Goal: Task Accomplishment & Management: Use online tool/utility

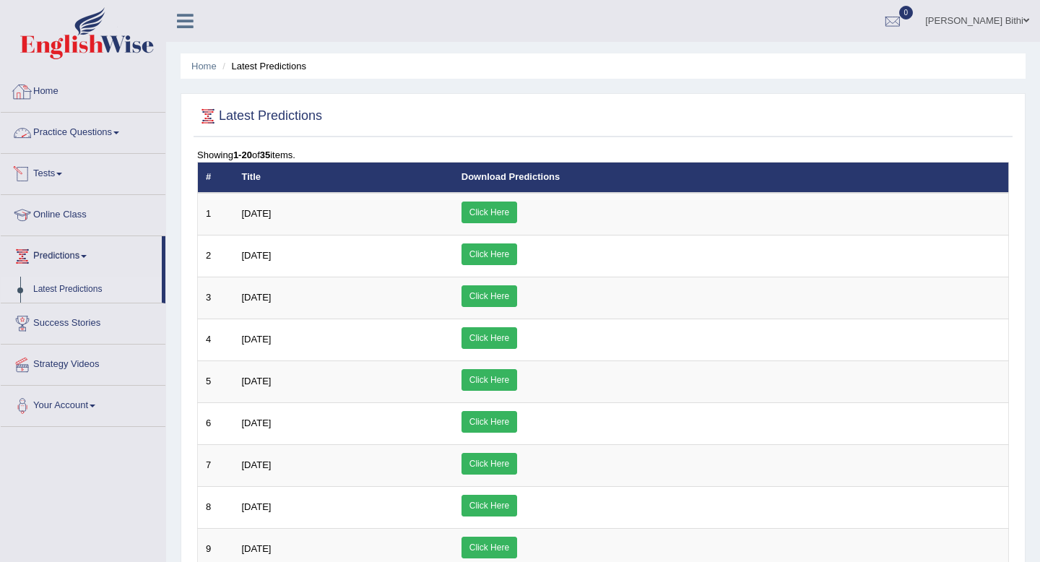
click at [53, 97] on link "Home" at bounding box center [83, 90] width 165 height 36
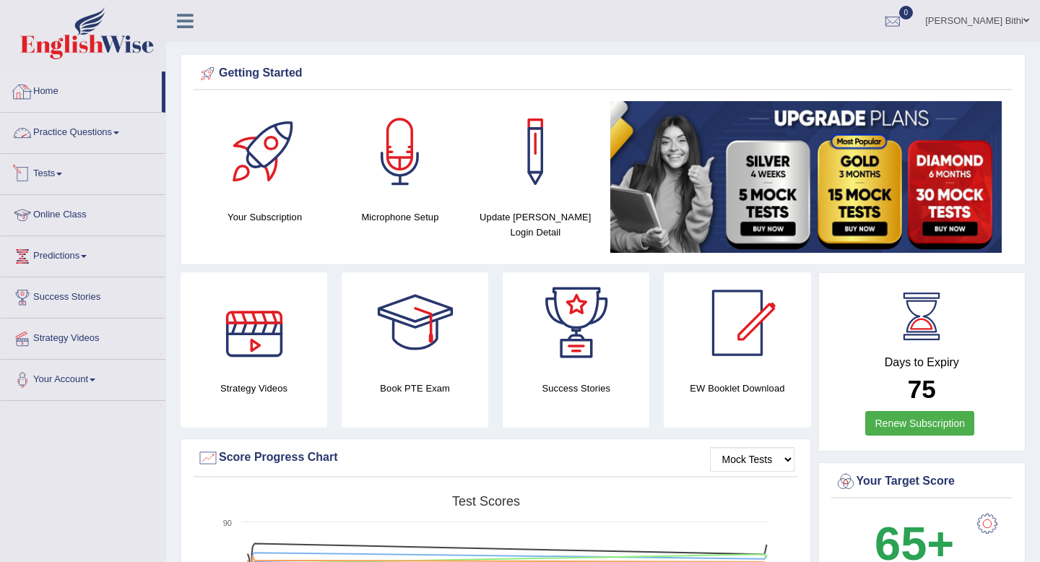
click at [51, 92] on link "Home" at bounding box center [81, 90] width 161 height 36
click at [85, 185] on link "Tests" at bounding box center [83, 172] width 165 height 36
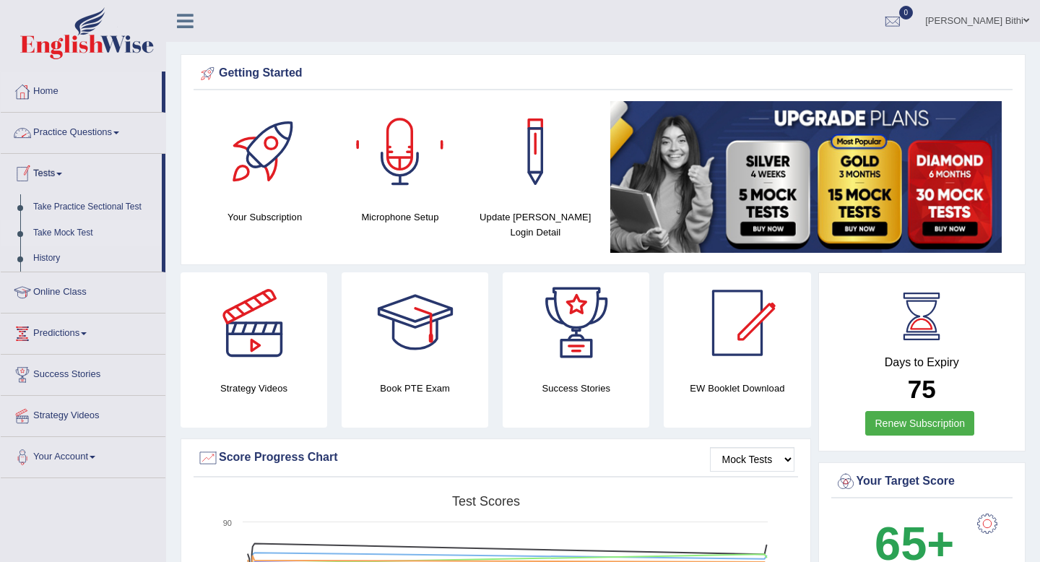
click at [85, 235] on link "Take Mock Test" at bounding box center [94, 233] width 135 height 26
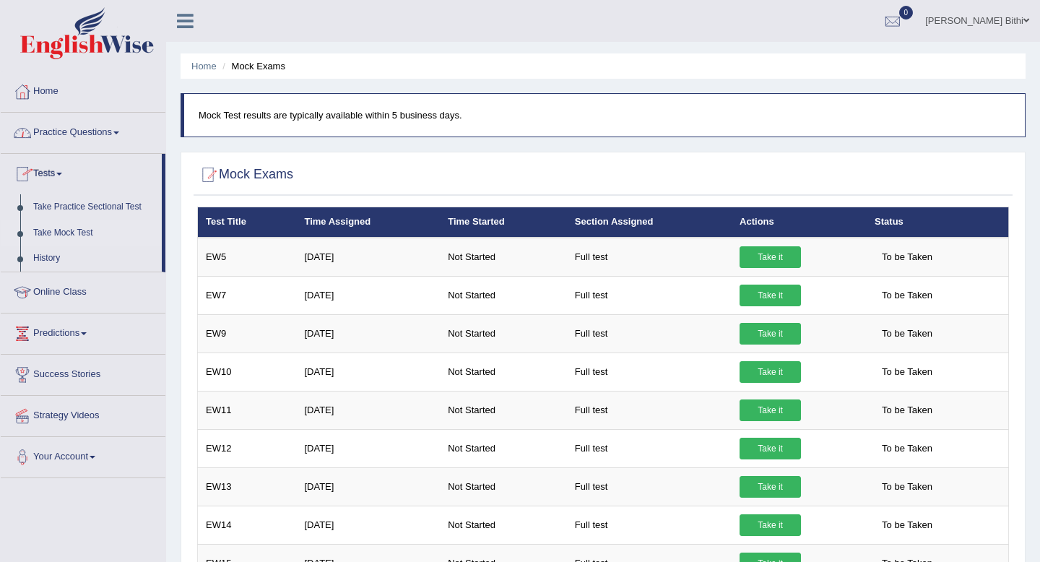
click at [58, 89] on link "Home" at bounding box center [83, 90] width 165 height 36
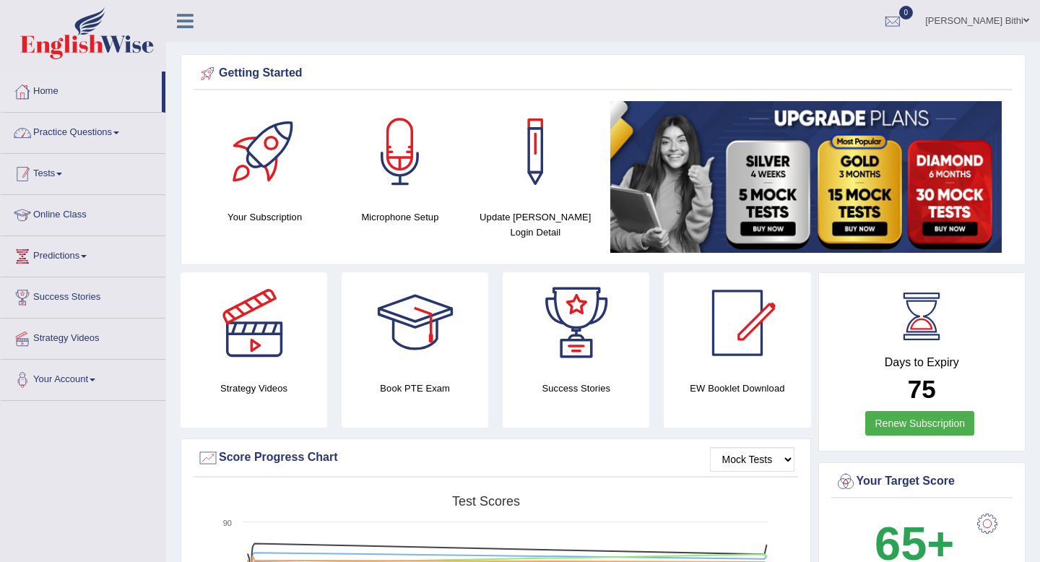
click at [49, 189] on link "Tests" at bounding box center [83, 172] width 165 height 36
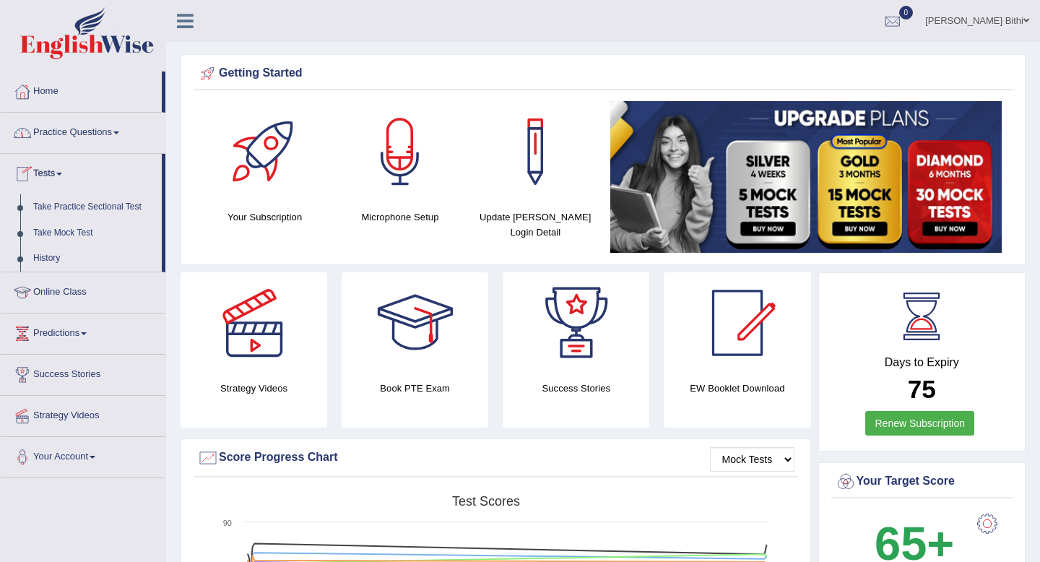
click at [56, 230] on link "Take Mock Test" at bounding box center [94, 233] width 135 height 26
